Goal: Register for event/course

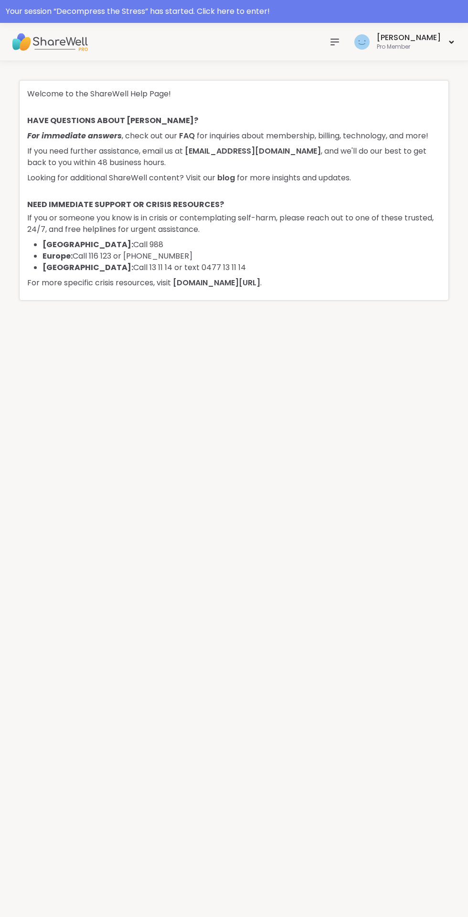
click at [338, 42] on icon at bounding box center [335, 42] width 8 height 6
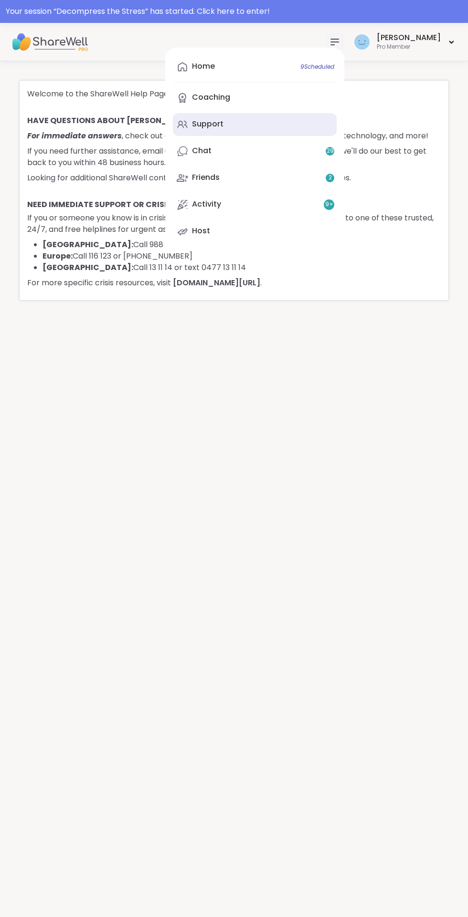
click at [223, 128] on div "Support" at bounding box center [208, 124] width 32 height 11
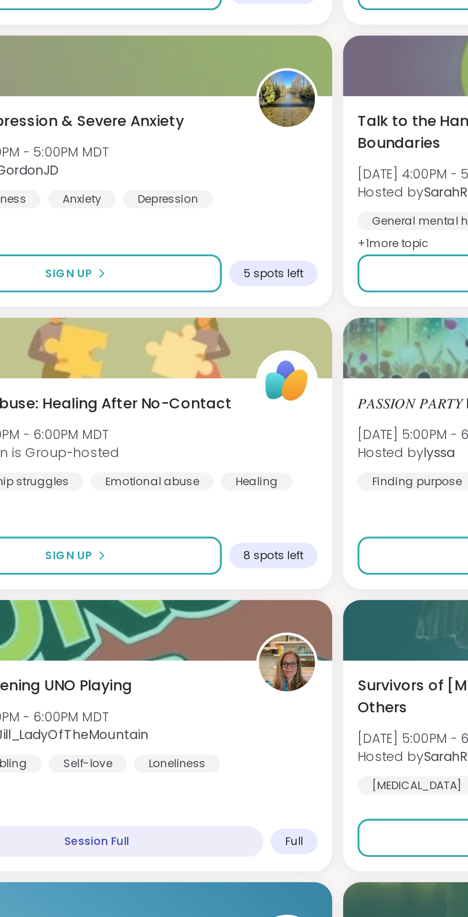
scroll to position [1452, 0]
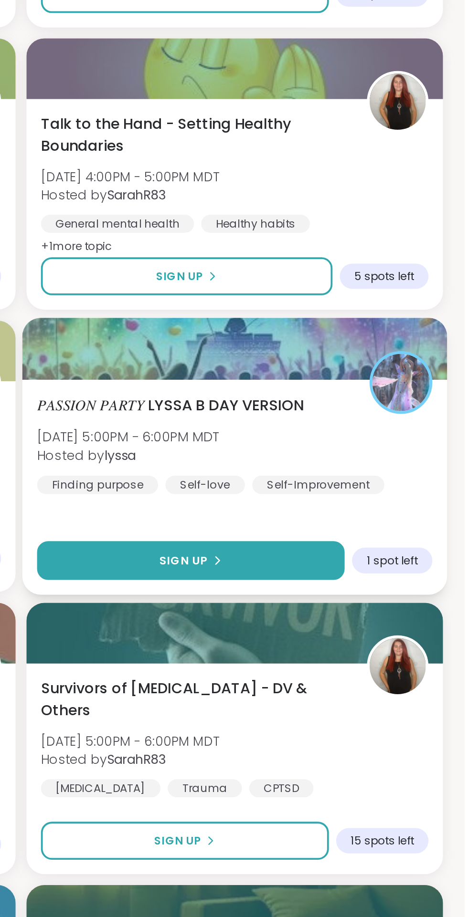
click at [330, 375] on span "Sign Up" at bounding box center [319, 376] width 25 height 9
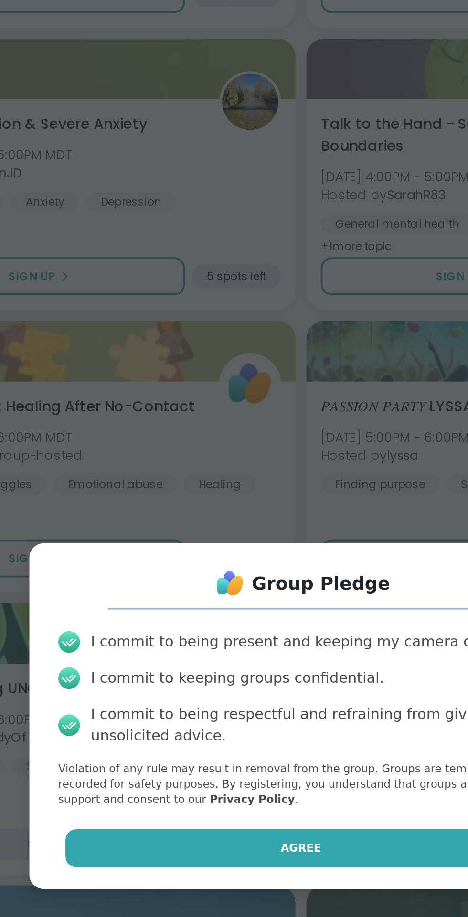
click at [242, 533] on span "Agree" at bounding box center [233, 528] width 21 height 9
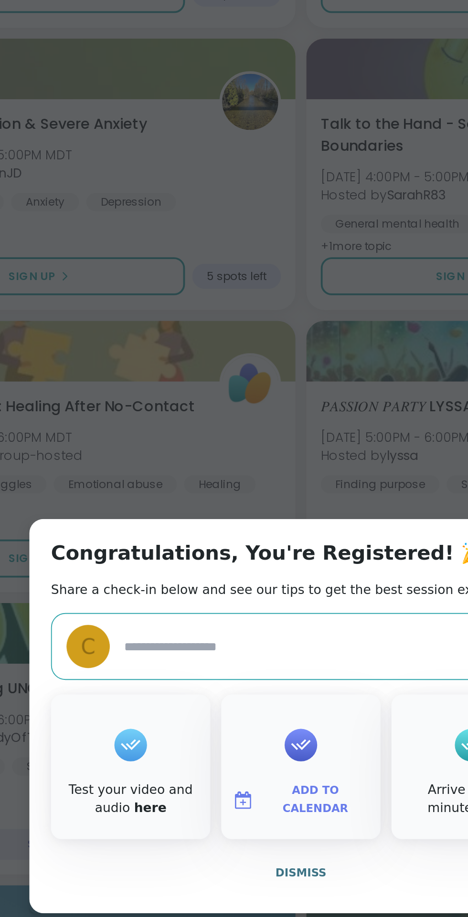
click at [242, 511] on button "Add to Calendar" at bounding box center [234, 503] width 80 height 20
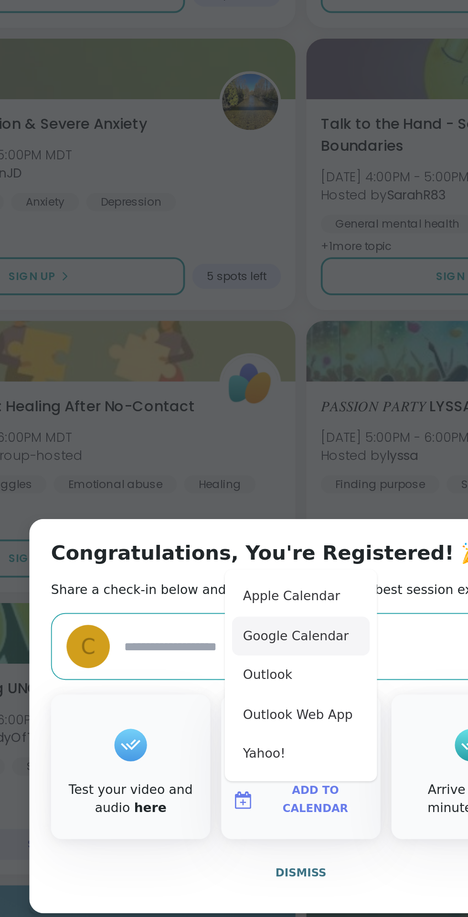
click at [243, 418] on button "Google Calendar" at bounding box center [234, 416] width 73 height 21
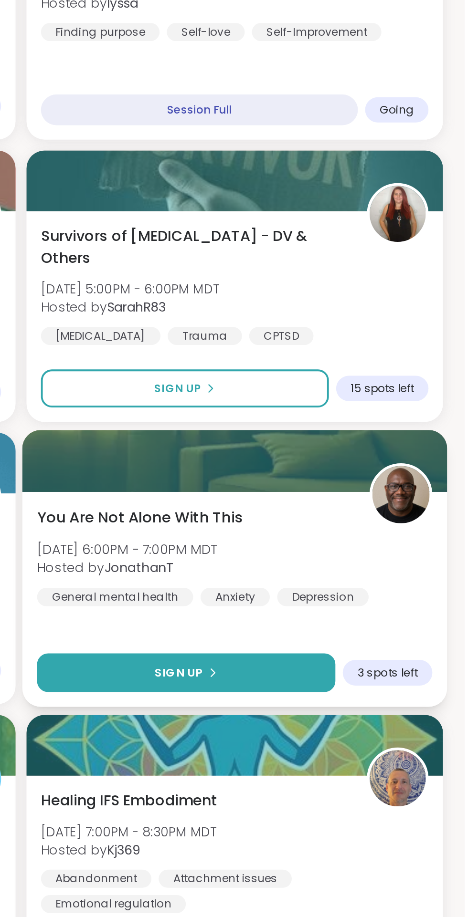
click at [321, 674] on span "Sign Up" at bounding box center [317, 674] width 25 height 9
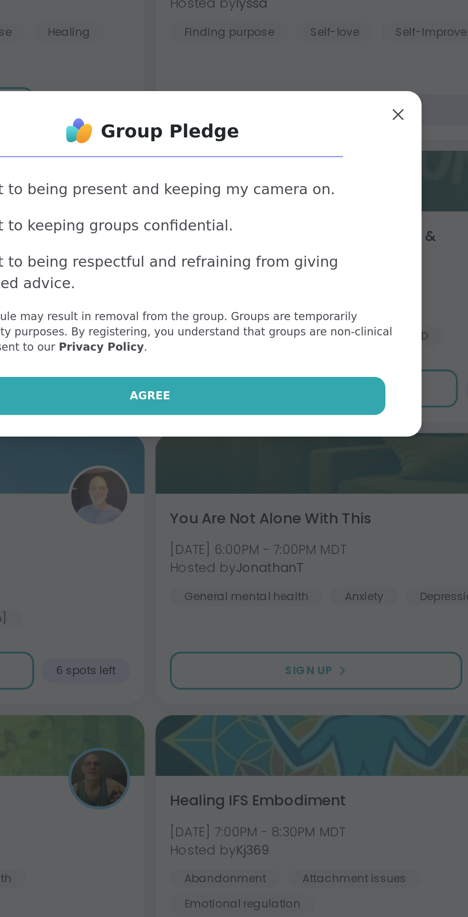
click at [244, 536] on button "Agree" at bounding box center [234, 528] width 249 height 20
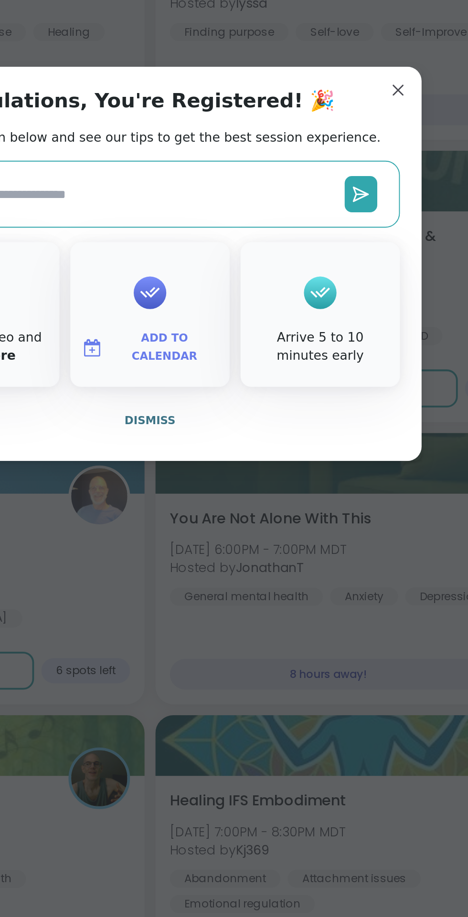
click at [247, 504] on span "Add to Calendar" at bounding box center [241, 503] width 57 height 19
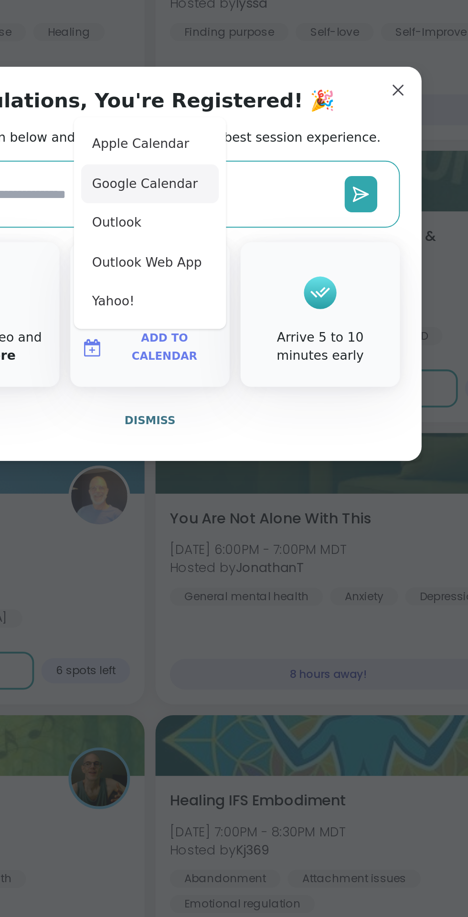
click at [248, 417] on button "Google Calendar" at bounding box center [234, 416] width 73 height 21
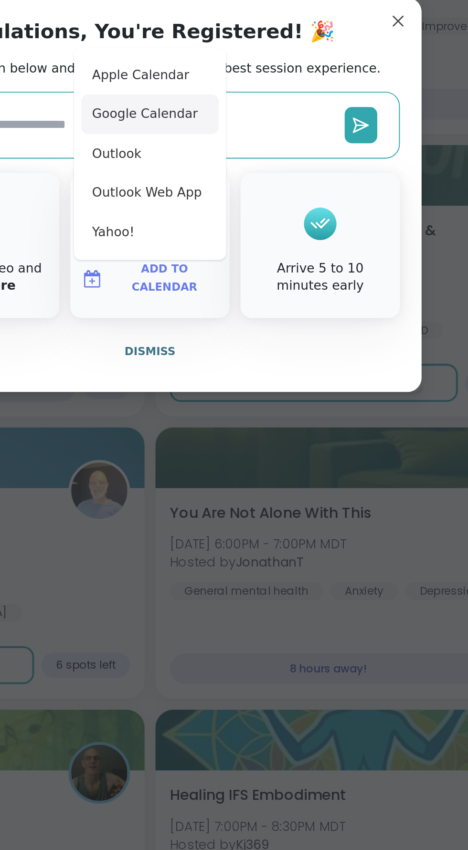
type textarea "*"
